Goal: Check status: Check status

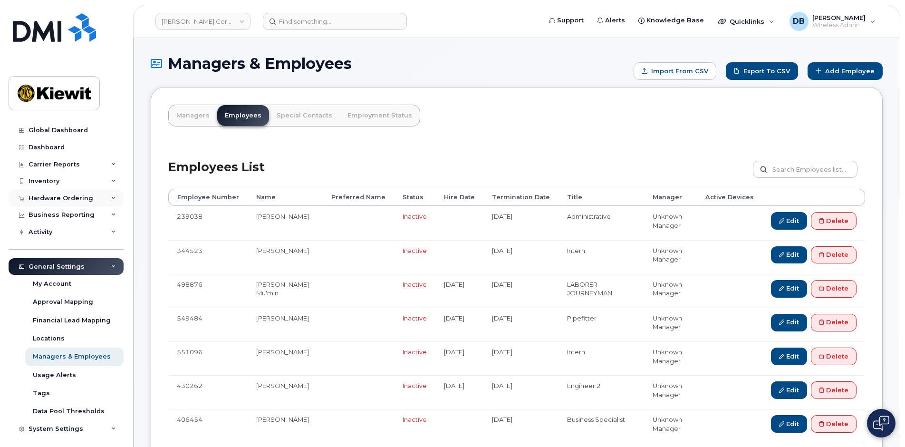
click at [54, 196] on div "Hardware Ordering" at bounding box center [61, 198] width 65 height 8
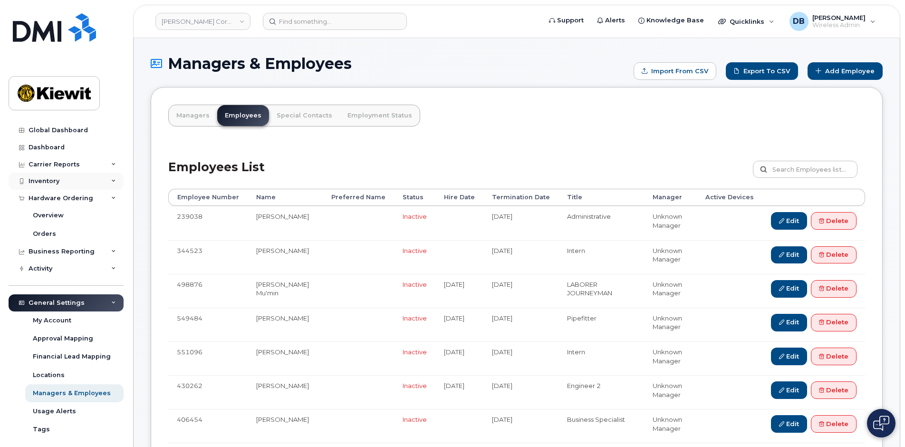
click at [70, 177] on div "Inventory" at bounding box center [66, 181] width 115 height 17
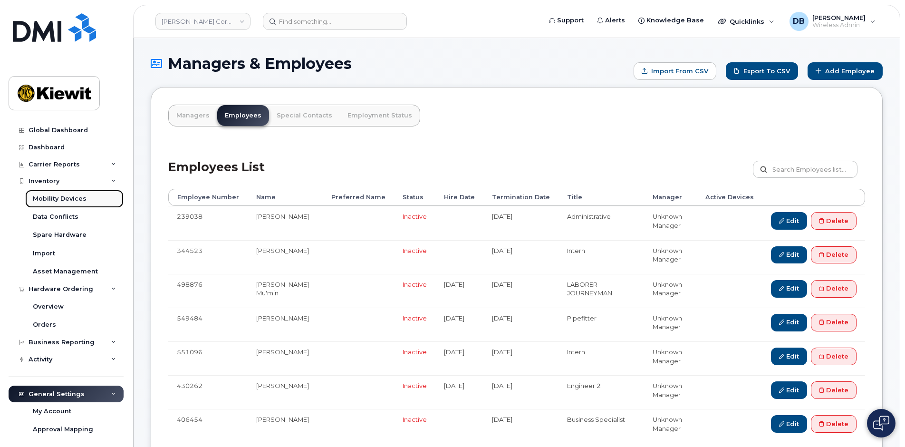
click at [70, 195] on div "Mobility Devices" at bounding box center [60, 198] width 54 height 9
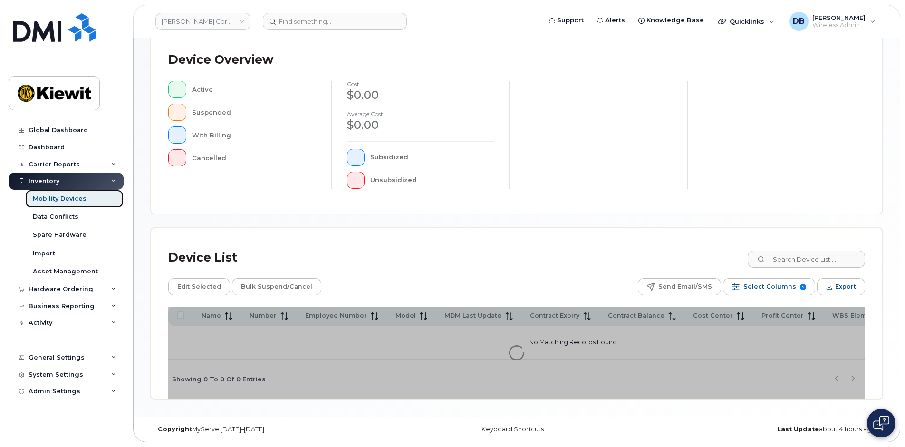
scroll to position [210, 0]
click at [798, 254] on input at bounding box center [806, 258] width 118 height 17
type input "102843"
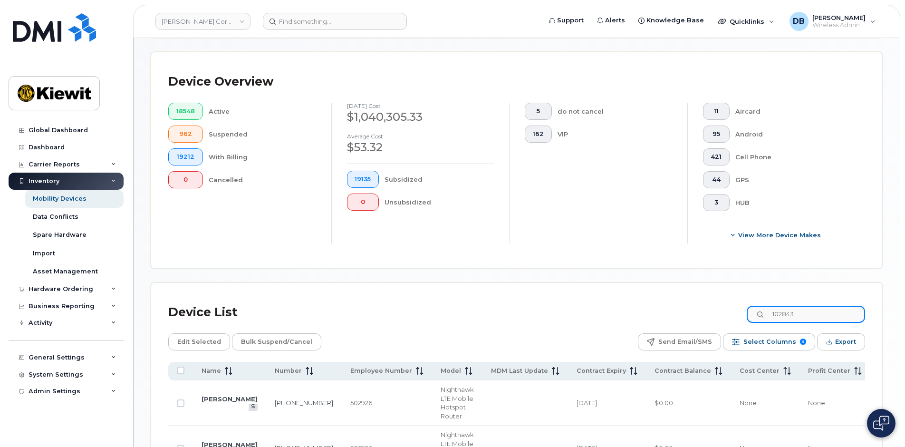
click at [813, 307] on input "102843" at bounding box center [806, 314] width 118 height 17
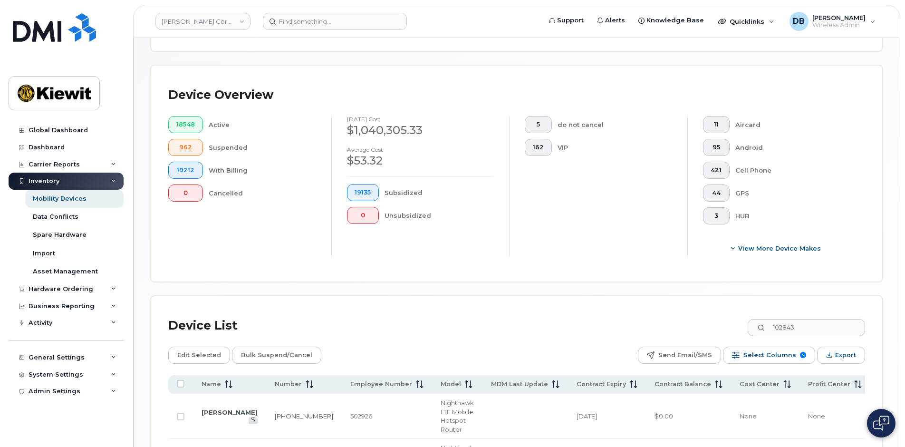
scroll to position [386, 0]
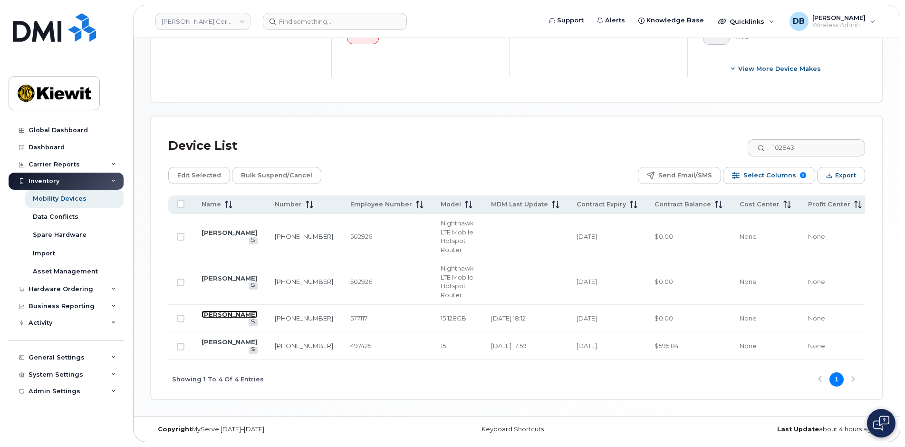
click at [214, 310] on link "JACK ZACCARO" at bounding box center [230, 314] width 56 height 8
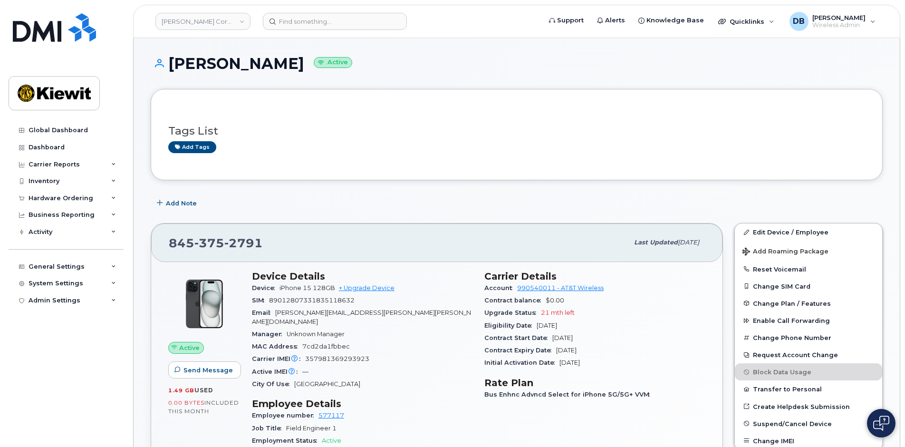
scroll to position [190, 0]
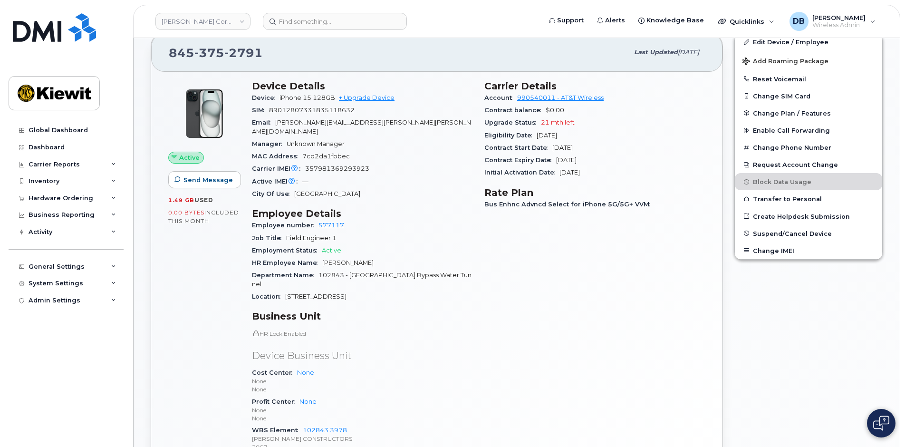
drag, startPoint x: 350, startPoint y: 266, endPoint x: 346, endPoint y: 276, distance: 11.1
click at [346, 276] on div "Department Name 102843 - Rondout West Branch Bypass Water Tunnel" at bounding box center [362, 279] width 221 height 21
copy span "Rondout West Branch Bypass Water Tunnel"
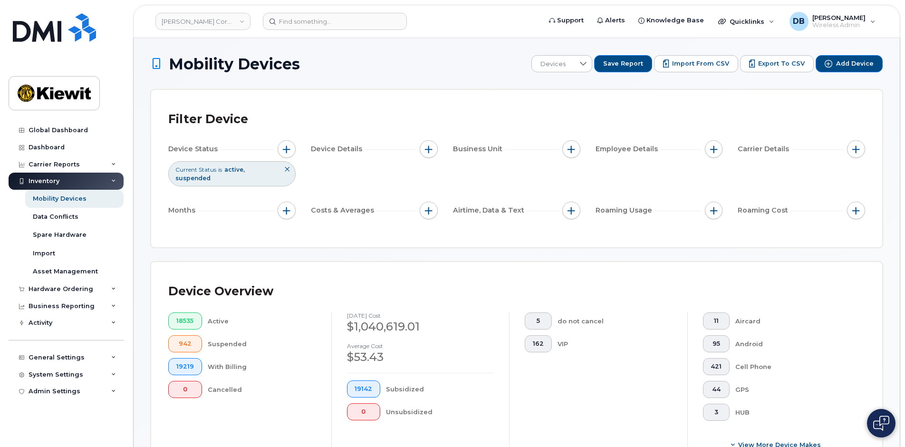
scroll to position [428, 0]
